Goal: Find specific page/section: Find specific page/section

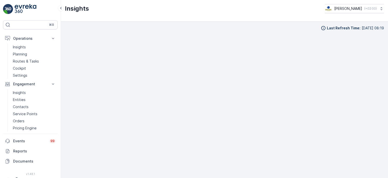
scroll to position [5, 0]
click at [21, 6] on img at bounding box center [26, 9] width 22 height 10
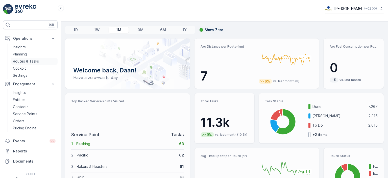
click at [20, 61] on p "Routes & Tasks" at bounding box center [26, 61] width 26 height 5
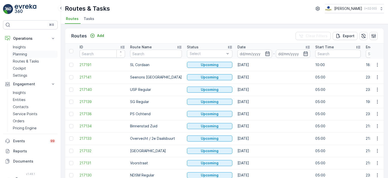
click at [19, 54] on p "Planning" at bounding box center [20, 54] width 14 height 5
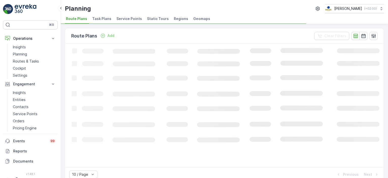
click at [102, 21] on li "Task Plans" at bounding box center [102, 19] width 22 height 9
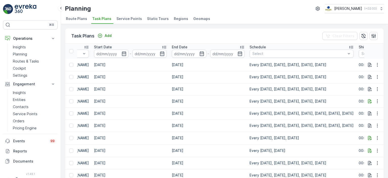
scroll to position [0, 304]
click at [252, 54] on div at bounding box center [299, 54] width 94 height 4
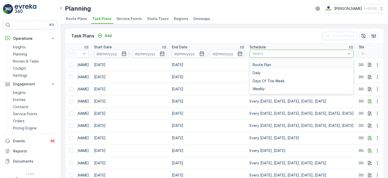
scroll to position [0, 169]
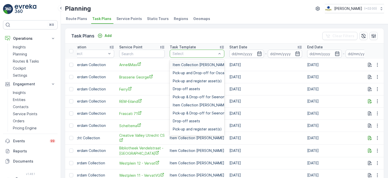
click at [188, 53] on div at bounding box center [194, 54] width 45 height 4
click at [144, 46] on div "Service Point" at bounding box center [141, 46] width 45 height 5
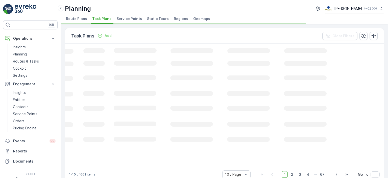
scroll to position [0, 167]
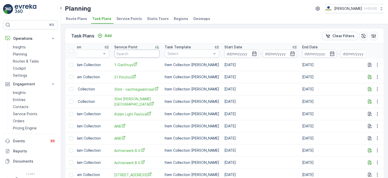
click at [141, 52] on input "text" at bounding box center [136, 54] width 45 height 8
type input "gemeente"
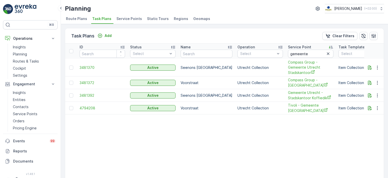
click at [19, 6] on img at bounding box center [26, 9] width 22 height 10
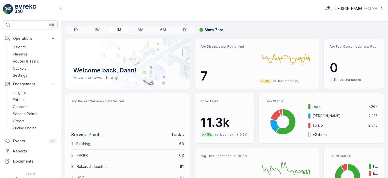
click at [265, 22] on div "1D 1W 1M 3M 6M 1Y Show Zero Welcome back, Daan! Have a zero-waste day Avg Dista…" at bounding box center [224, 99] width 327 height 156
